Goal: Transaction & Acquisition: Purchase product/service

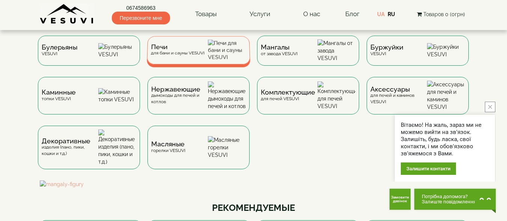
click at [214, 56] on div "Печи для бани и сауны VESUVI" at bounding box center [199, 50] width 104 height 28
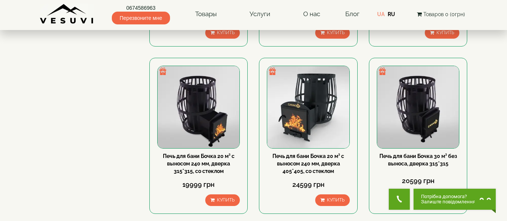
scroll to position [638, 0]
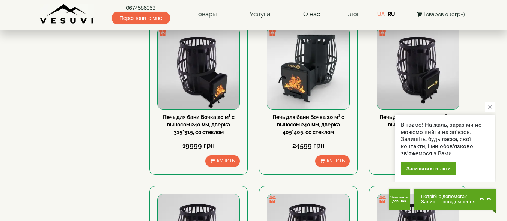
click at [487, 109] on button "close button" at bounding box center [490, 107] width 11 height 11
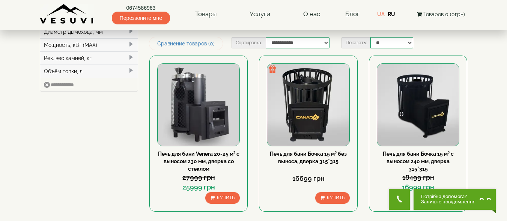
scroll to position [113, 0]
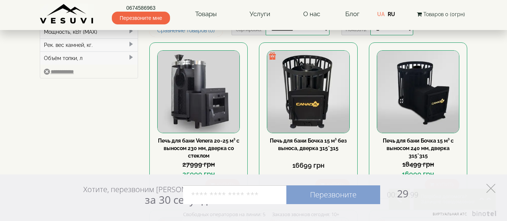
click at [492, 189] on polygon at bounding box center [491, 188] width 9 height 9
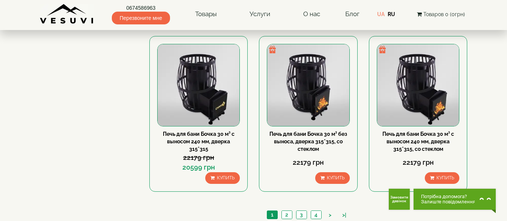
scroll to position [826, 0]
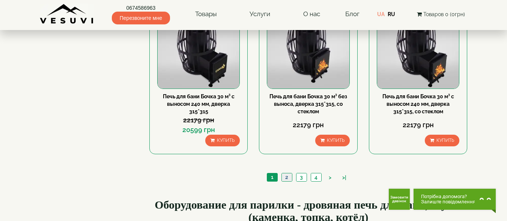
click at [283, 177] on link "2" at bounding box center [287, 177] width 11 height 8
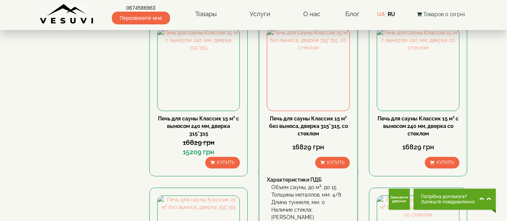
scroll to position [300, 0]
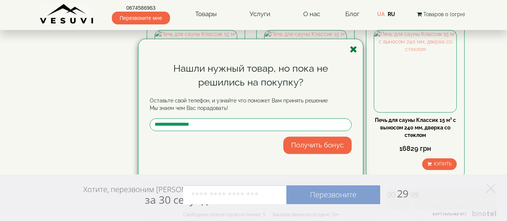
click at [353, 46] on icon "button" at bounding box center [354, 49] width 8 height 9
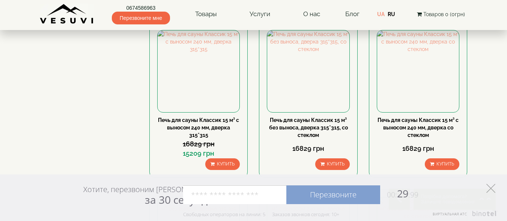
click at [491, 189] on polygon at bounding box center [491, 188] width 9 height 9
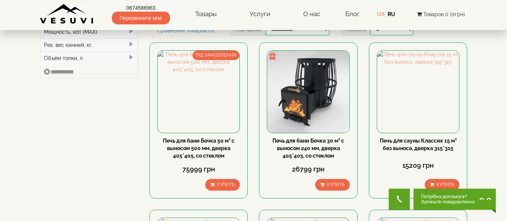
scroll to position [0, 0]
